Goal: Information Seeking & Learning: Find specific fact

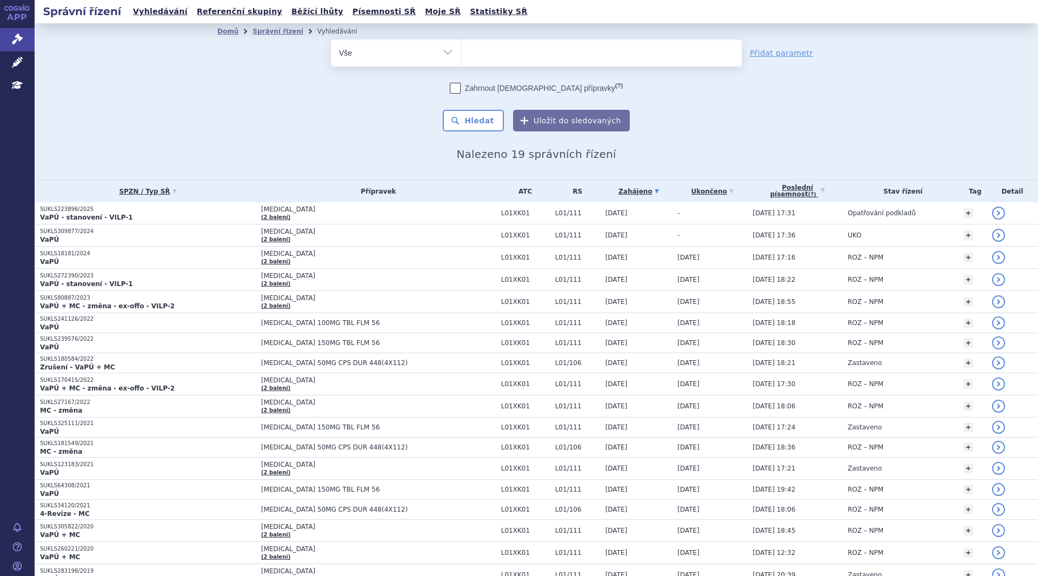
select select
click at [578, 48] on ul at bounding box center [601, 50] width 281 height 23
click at [461, 48] on select "lynparza" at bounding box center [461, 52] width 1 height 27
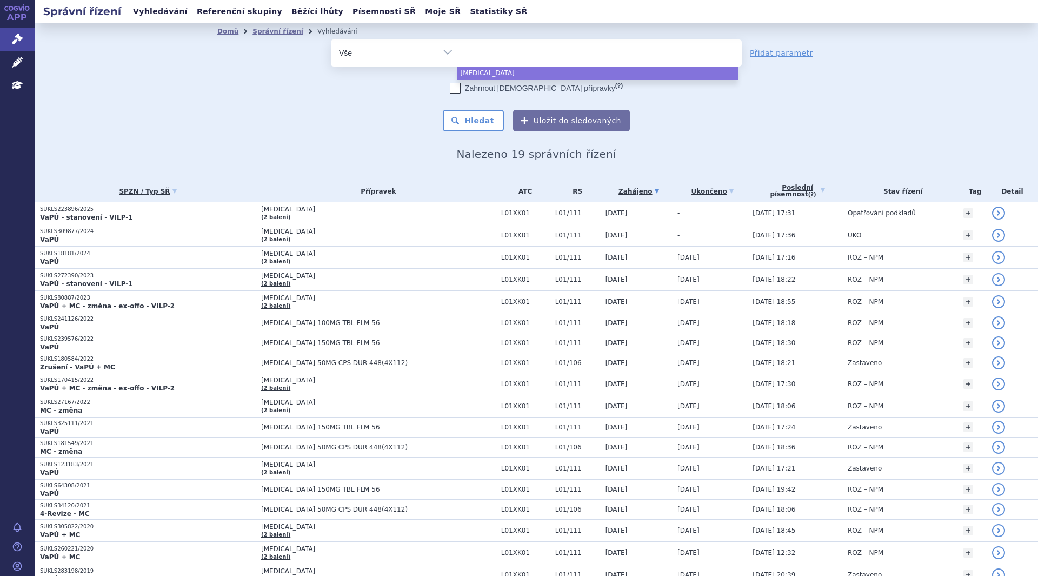
paste input "Hetronifly"
type input "Hetronifly"
select select "Hetronifly"
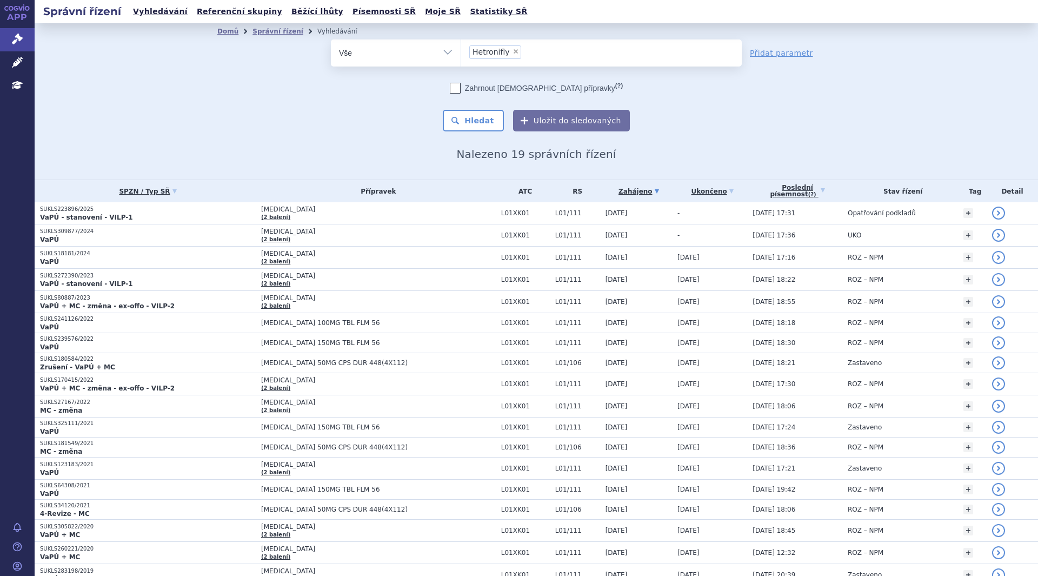
click at [488, 119] on button "Hledat" at bounding box center [473, 121] width 61 height 22
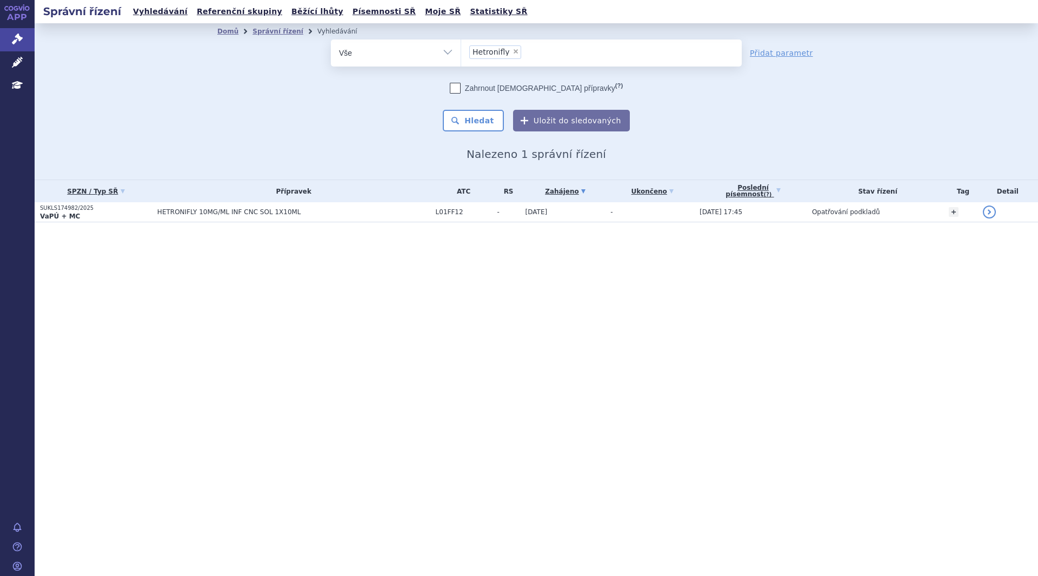
click at [566, 213] on td "[DATE]" at bounding box center [562, 212] width 85 height 20
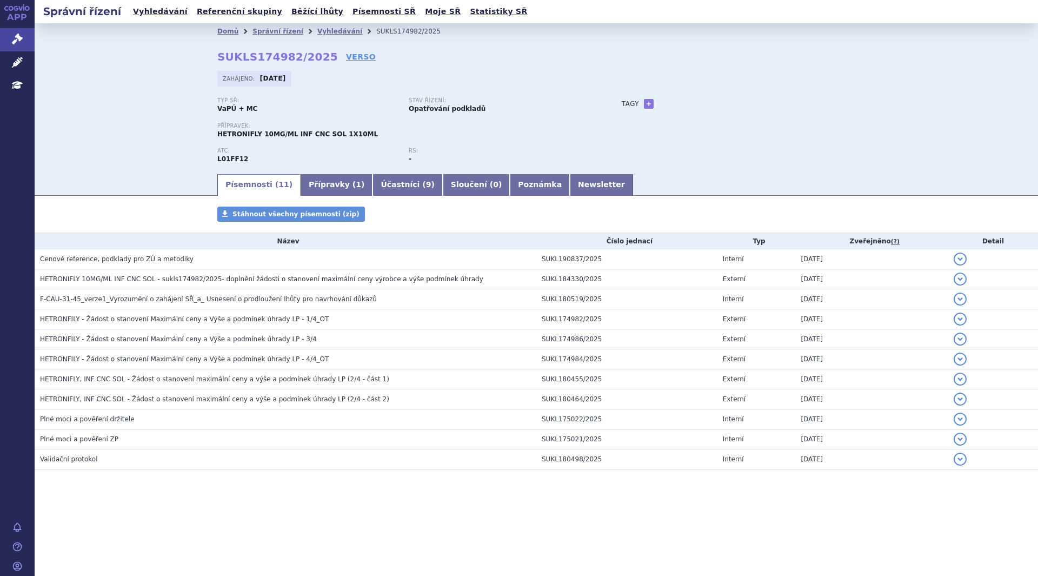
click at [851, 149] on div "Typ SŘ: VaPÚ + MC Stav řízení: Opatřování podkladů Přípravek: HETRONIFLY 10MG/M…" at bounding box center [536, 134] width 638 height 75
click at [135, 106] on div "Domů Správní řízení Vyhledávání SUKLS174982/2025 SUKLS174982/2025 VERSO [GEOGRA…" at bounding box center [536, 97] width 1003 height 149
click at [769, 100] on div "Tagy + Přidat" at bounding box center [727, 103] width 255 height 13
click at [556, 89] on div "Zahájeno: [DATE]" at bounding box center [536, 81] width 638 height 21
